Goal: Task Accomplishment & Management: Use online tool/utility

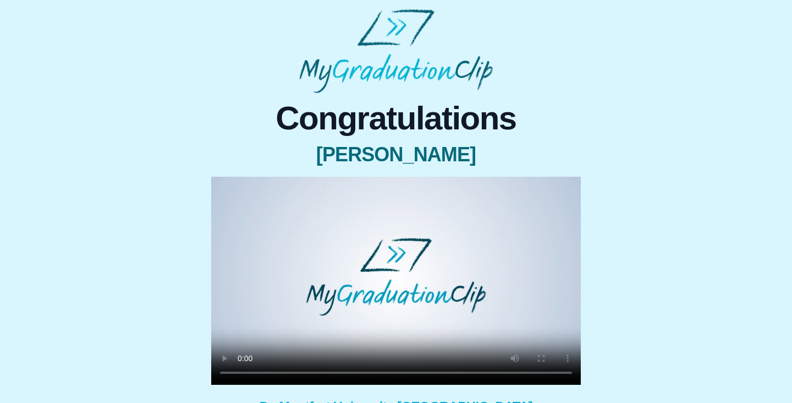
scroll to position [52, 0]
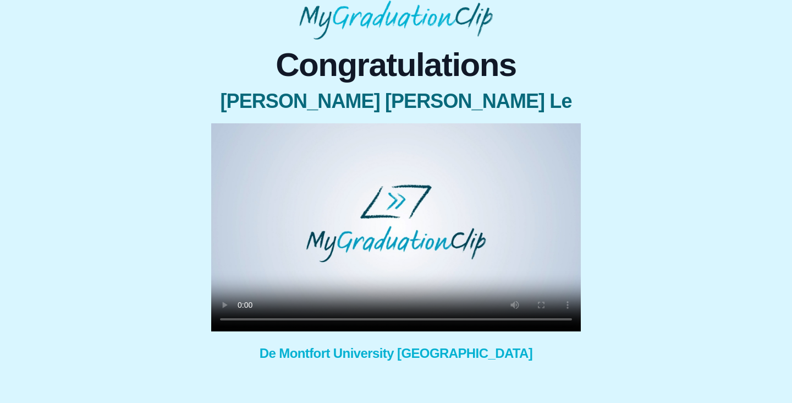
scroll to position [69, 0]
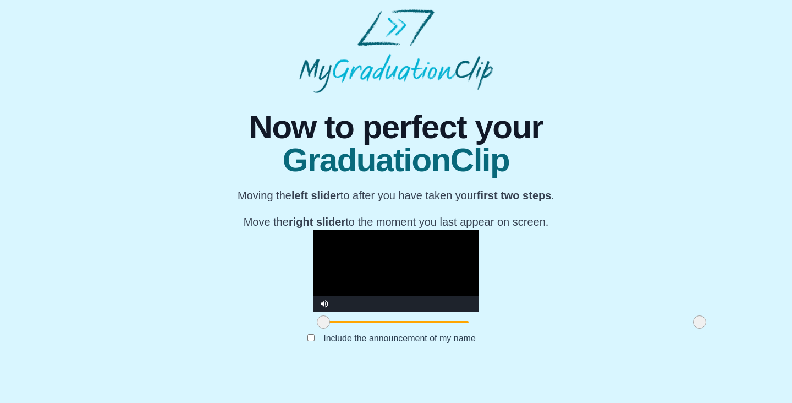
scroll to position [113, 0]
click at [317, 328] on span at bounding box center [323, 321] width 13 height 13
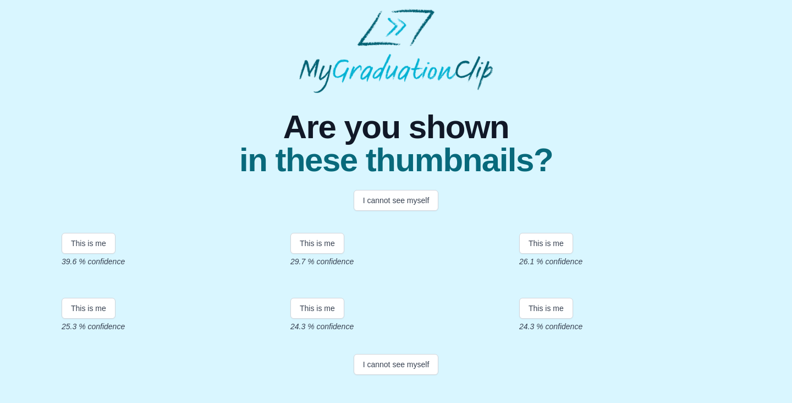
scroll to position [223, 0]
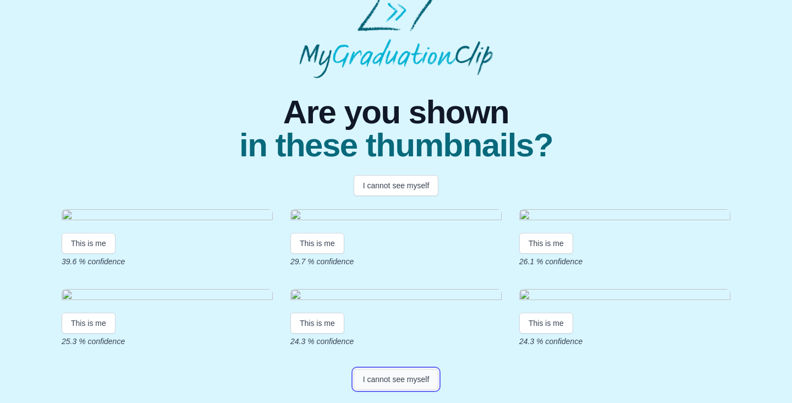
click at [400, 381] on button "I cannot see myself" at bounding box center [396, 379] width 85 height 21
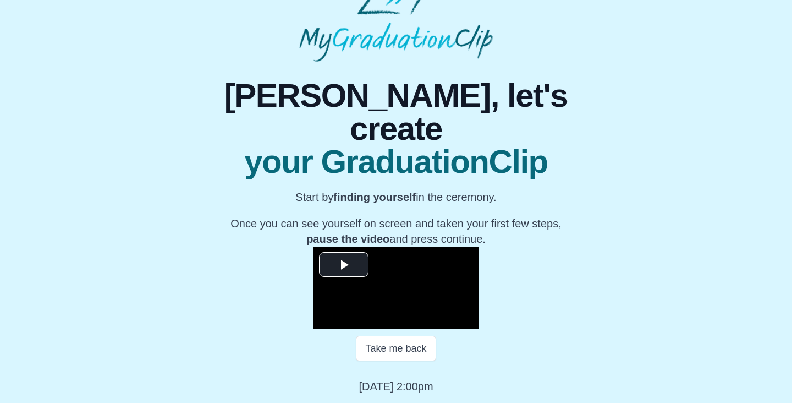
scroll to position [139, 0]
click at [344, 265] on span "Video Player" at bounding box center [344, 265] width 0 height 0
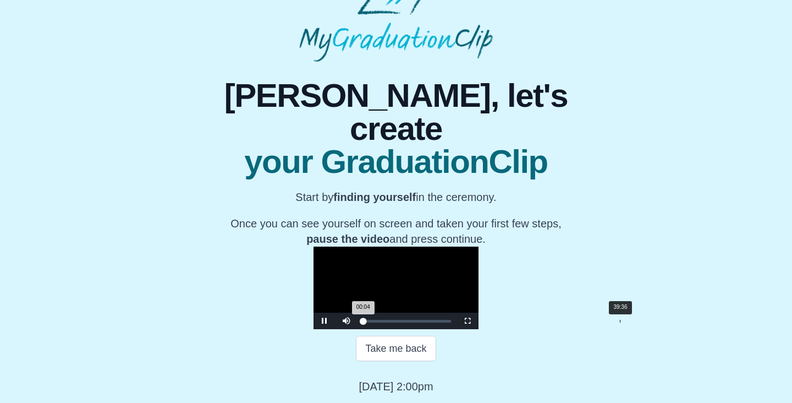
click at [620, 320] on div "39:36" at bounding box center [620, 321] width 1 height 3
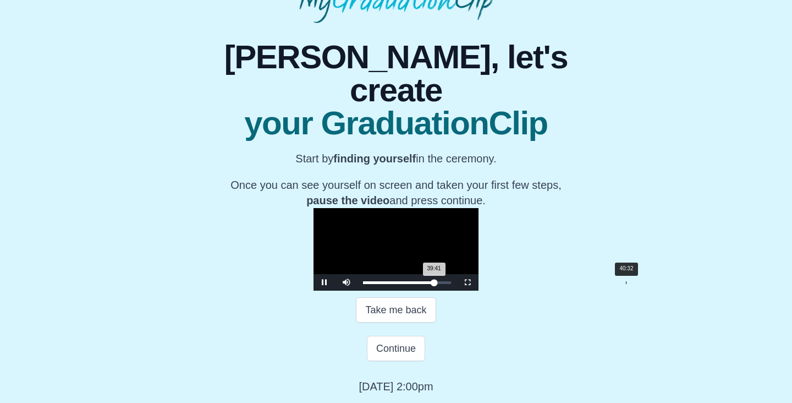
click at [626, 284] on div "40:32" at bounding box center [626, 282] width 1 height 3
click at [436, 284] on div "40:32 Progress : 0%" at bounding box center [399, 282] width 73 height 3
click at [437, 284] on div "41:09 Progress : 0%" at bounding box center [400, 282] width 74 height 3
click at [479, 237] on video "Video Player" at bounding box center [396, 249] width 165 height 83
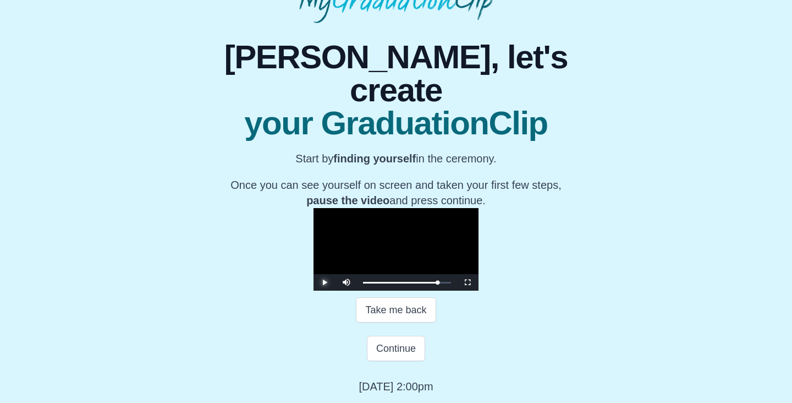
click at [325, 282] on span "Video Player" at bounding box center [325, 282] width 0 height 0
click at [438, 281] on div "41:43 Progress : 0%" at bounding box center [400, 282] width 75 height 3
click at [438, 281] on div "42:09 Progress : 0%" at bounding box center [400, 282] width 75 height 3
click at [438, 282] on div "42:04 Progress : 0%" at bounding box center [400, 282] width 75 height 3
click at [325, 282] on span "Video Player" at bounding box center [325, 282] width 0 height 0
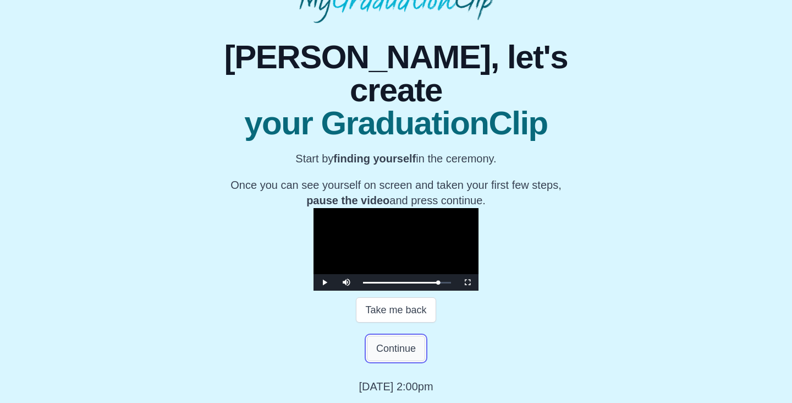
click at [388, 349] on button "Continue" at bounding box center [396, 348] width 58 height 25
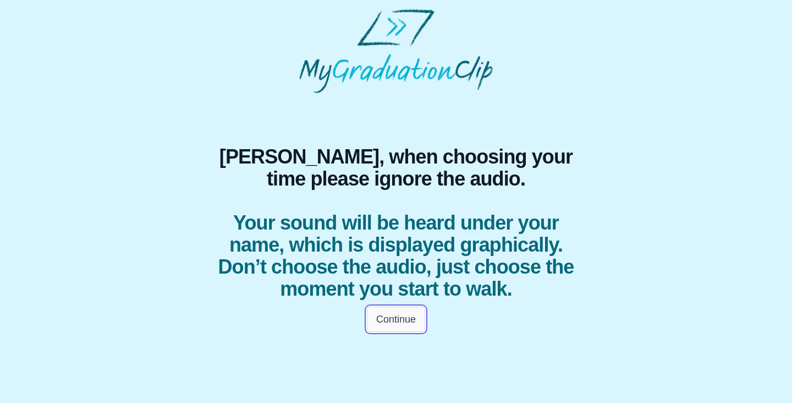
click at [400, 316] on button "Continue" at bounding box center [396, 318] width 58 height 25
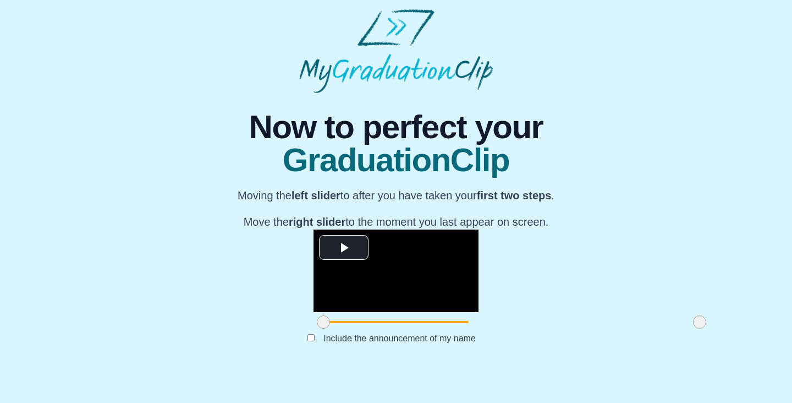
scroll to position [113, 0]
click at [344, 248] on span "Video Player" at bounding box center [344, 248] width 0 height 0
drag, startPoint x: 585, startPoint y: 347, endPoint x: 604, endPoint y: 353, distance: 20.2
click at [604, 353] on div "**********" at bounding box center [396, 229] width 775 height 273
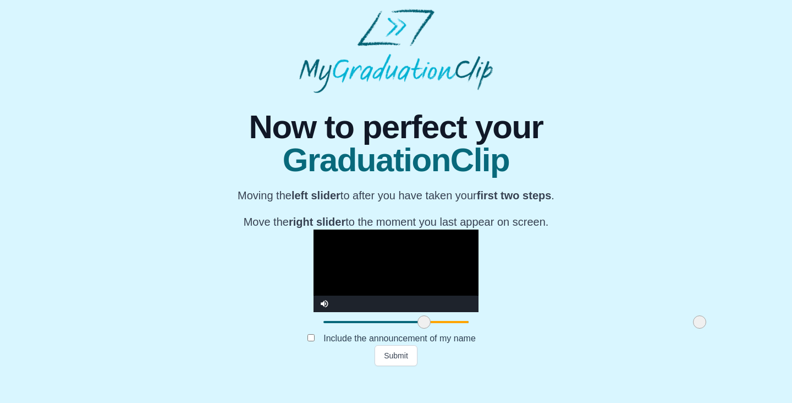
drag, startPoint x: 206, startPoint y: 347, endPoint x: 307, endPoint y: 337, distance: 101.1
click at [314, 332] on div "**********" at bounding box center [396, 280] width 165 height 102
click at [402, 366] on button "Submit" at bounding box center [396, 355] width 43 height 21
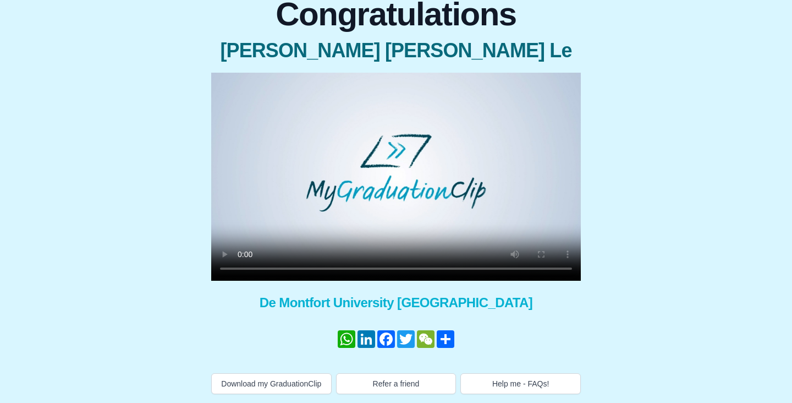
scroll to position [115, 0]
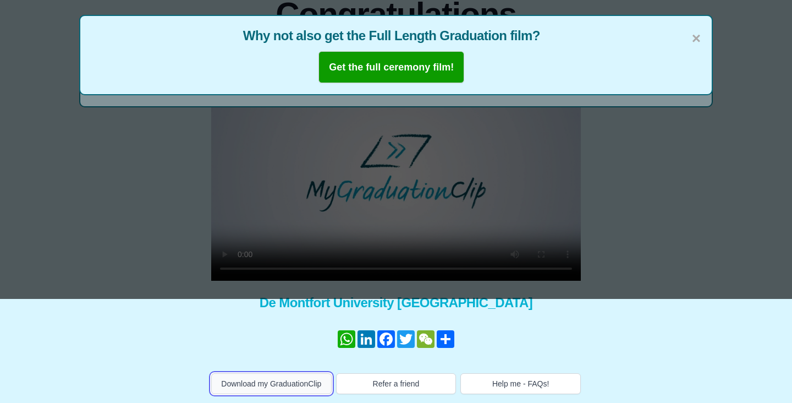
click at [263, 376] on button "Download my GraduationClip" at bounding box center [271, 383] width 120 height 21
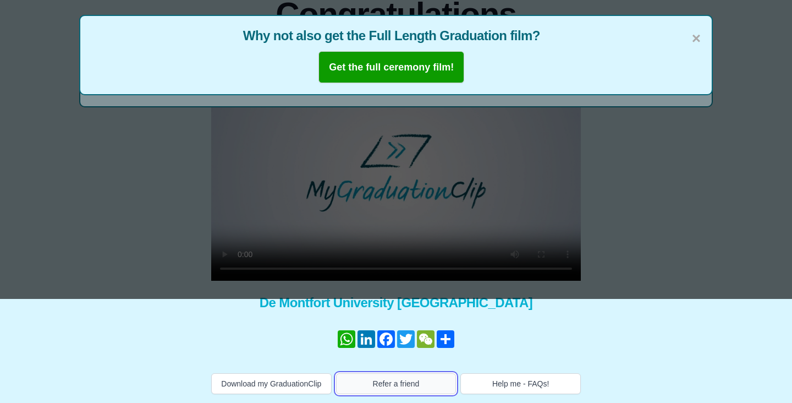
click at [403, 377] on button "Refer a friend" at bounding box center [396, 383] width 120 height 21
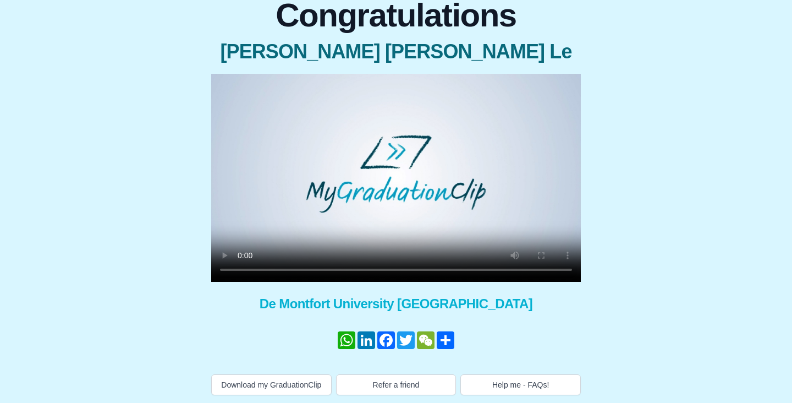
scroll to position [106, 0]
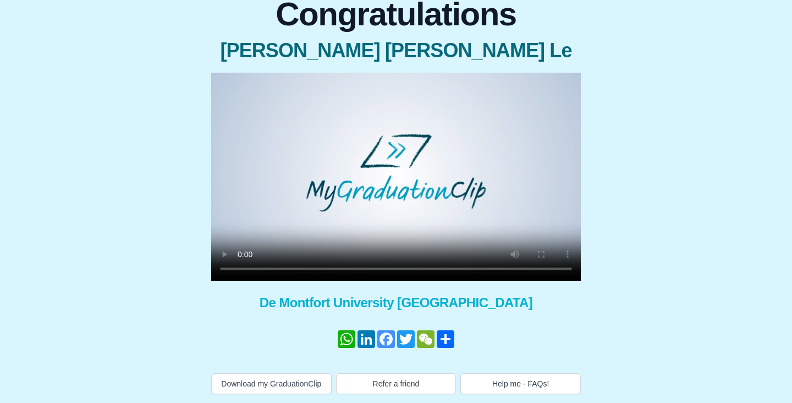
click at [385, 338] on link "Facebook" at bounding box center [386, 339] width 20 height 18
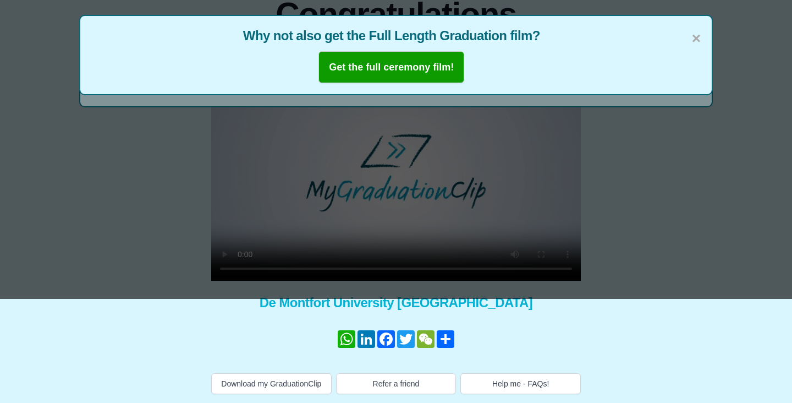
click at [223, 242] on div "× Why not also get the Full Length Graduation film? Get the full ceremony film!" at bounding box center [396, 97] width 792 height 403
click at [692, 29] on span "×" at bounding box center [696, 38] width 9 height 23
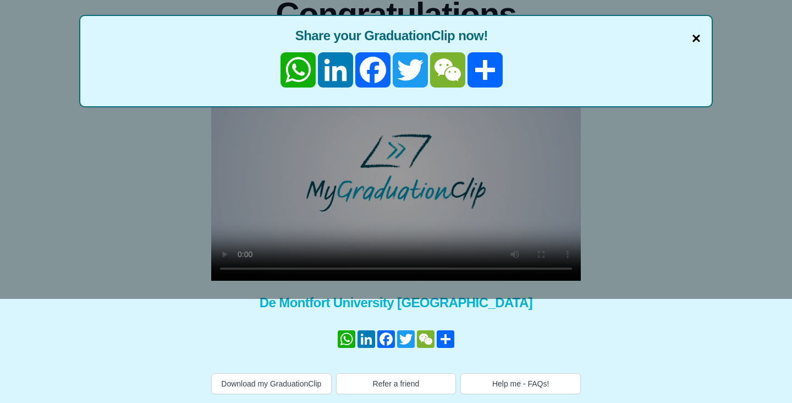
click at [697, 28] on span "×" at bounding box center [696, 38] width 9 height 23
